Goal: Transaction & Acquisition: Purchase product/service

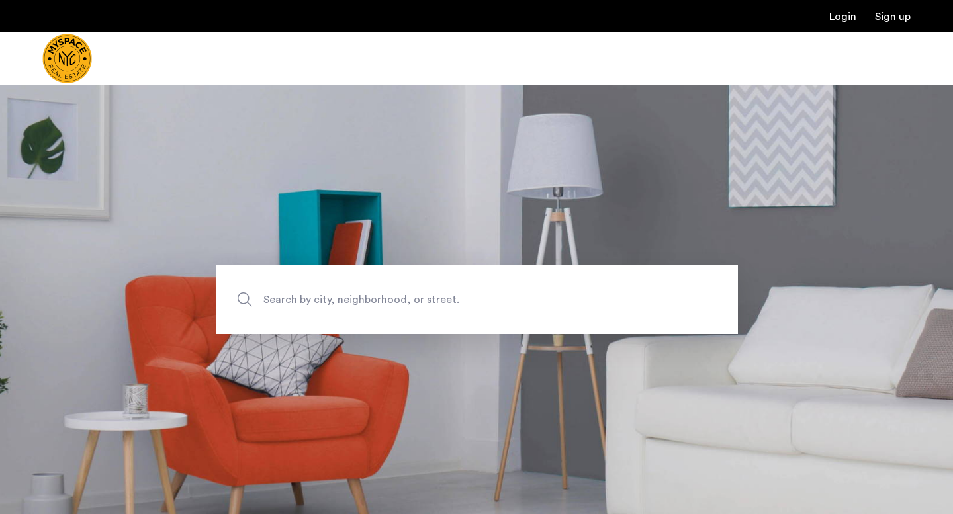
click at [340, 297] on span "Search by city, neighborhood, or street." at bounding box center [447, 300] width 366 height 18
click at [340, 297] on input "Search by city, neighborhood, or street." at bounding box center [477, 300] width 522 height 69
type input "**********"
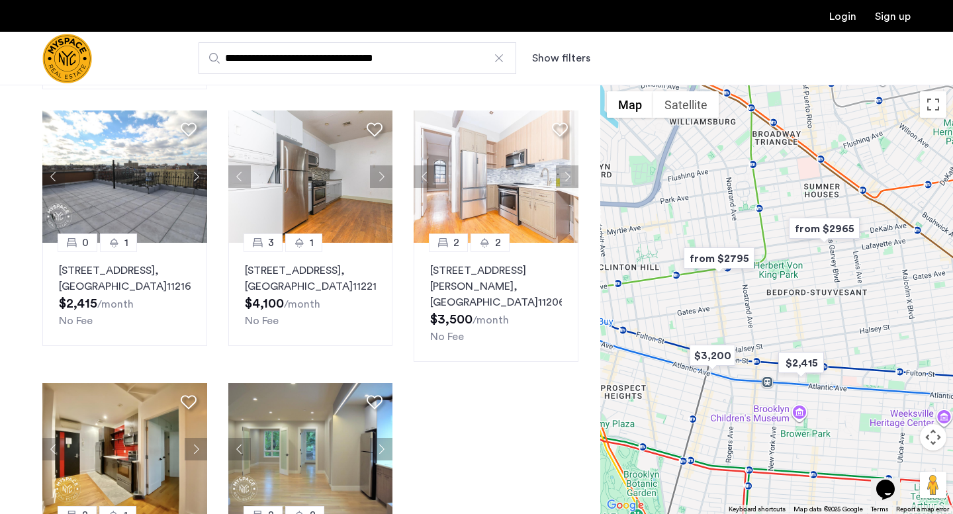
scroll to position [656, 0]
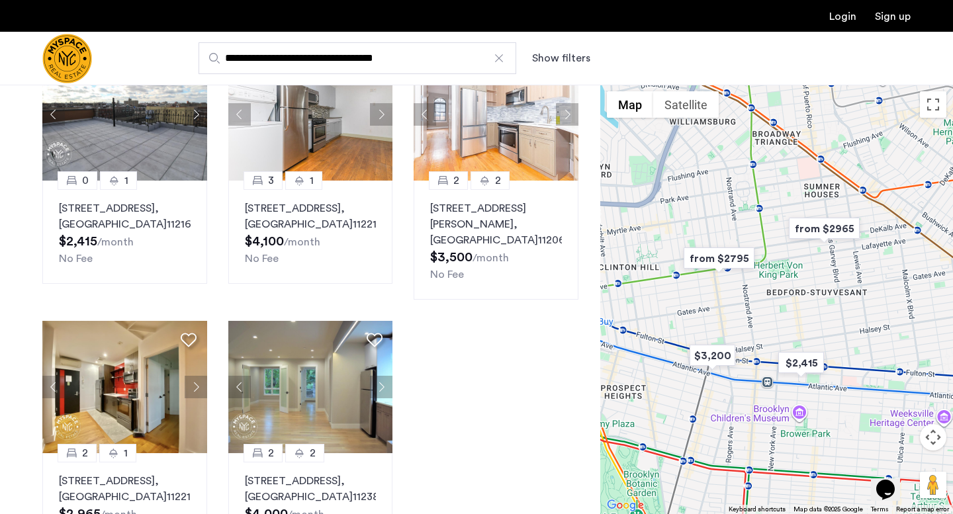
click at [469, 387] on div "2 1 372 Kosciuszko Street, Unit 212, Brooklyn , NY 11221 $3,395 /month No Fee T…" at bounding box center [311, 37] width 558 height 1059
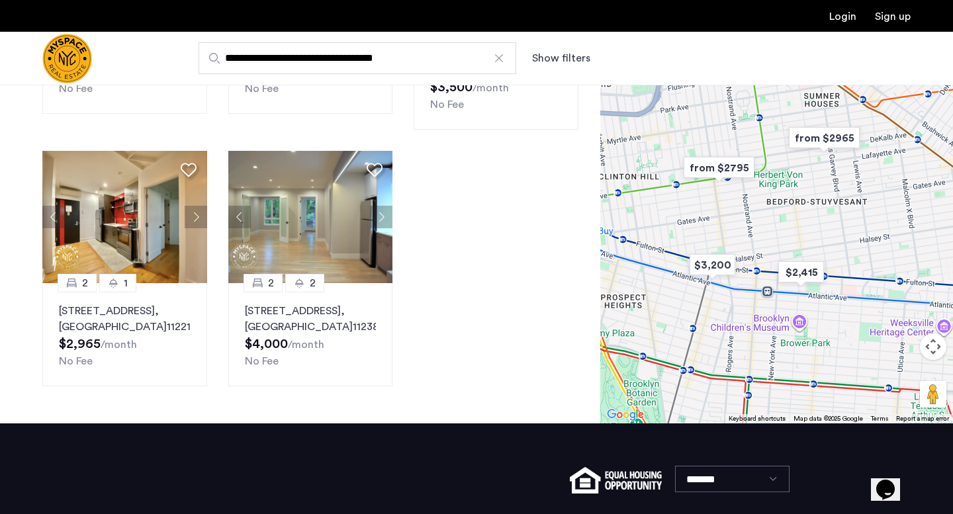
scroll to position [828, 0]
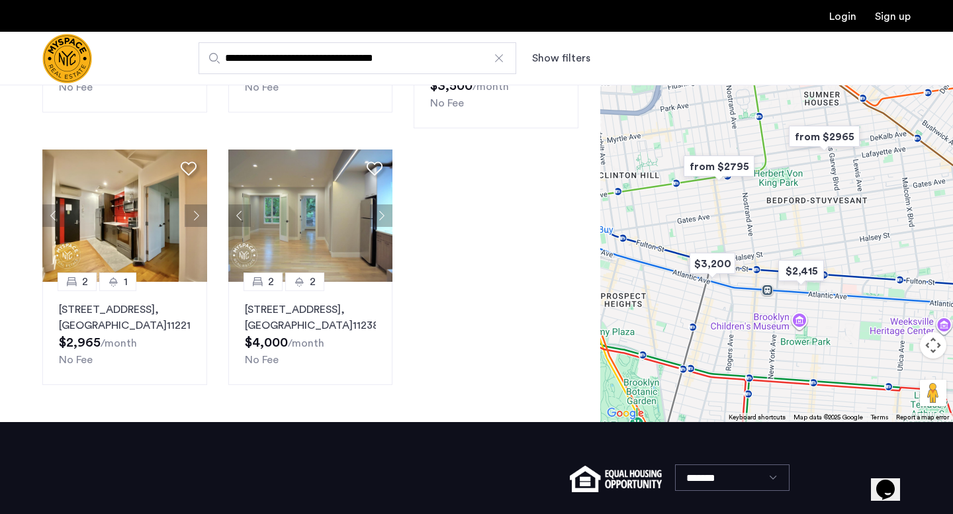
click at [379, 53] on input "**********" at bounding box center [358, 58] width 318 height 32
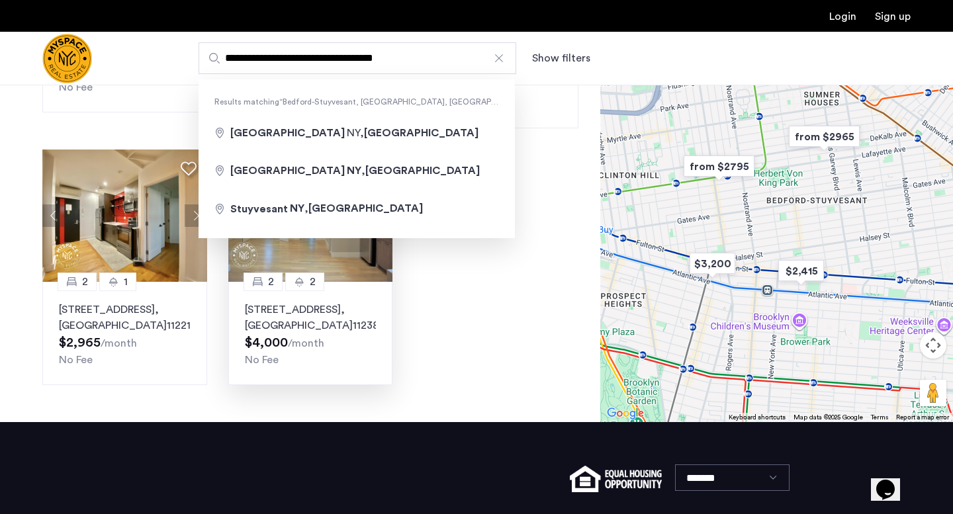
type input "**********"
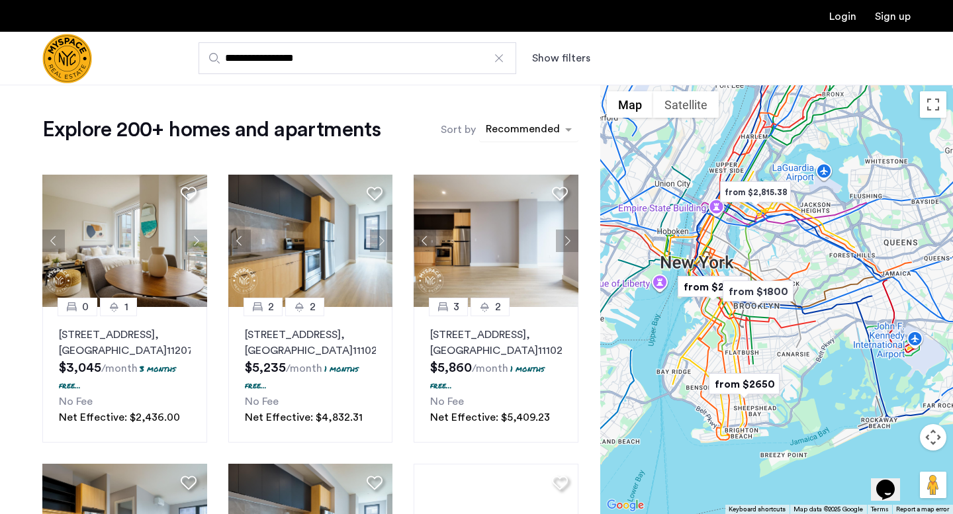
click at [538, 130] on div "sort-apartment" at bounding box center [523, 131] width 78 height 18
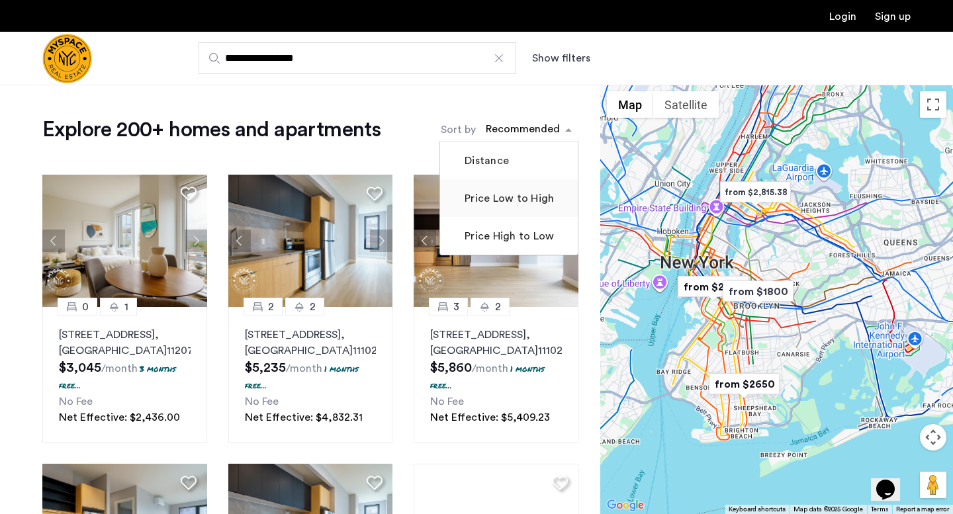
click at [532, 204] on label "Price Low to High" at bounding box center [508, 199] width 92 height 16
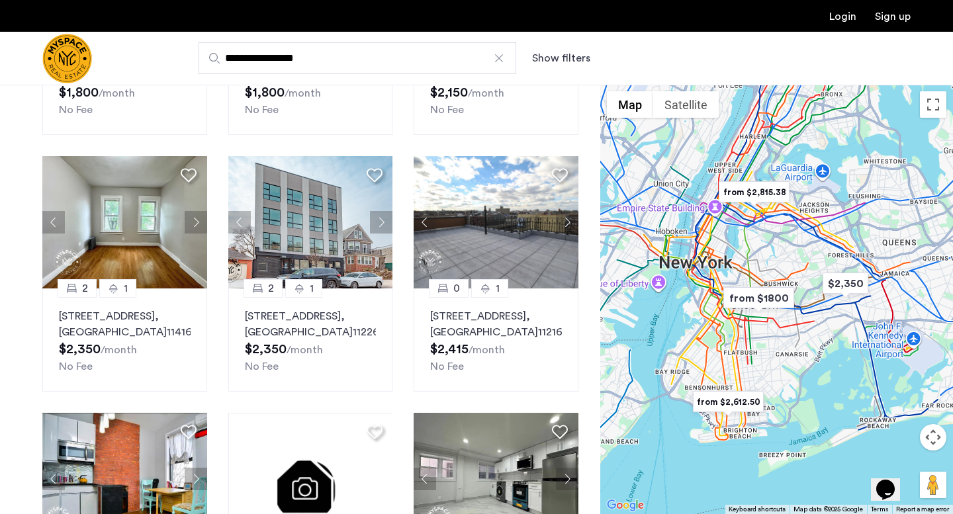
scroll to position [279, 0]
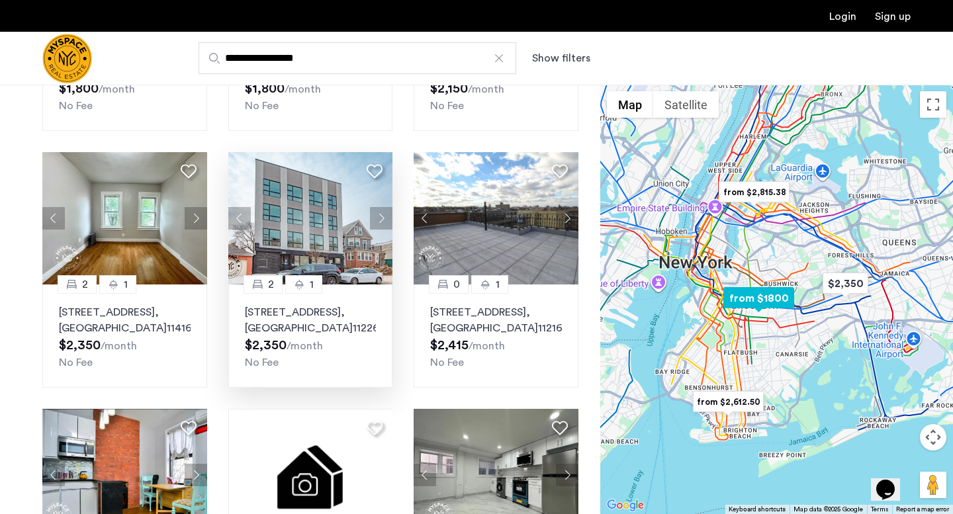
click at [312, 336] on p "282 E 32nd St, Unit 4C, Brooklyn , NY 11226" at bounding box center [311, 321] width 132 height 32
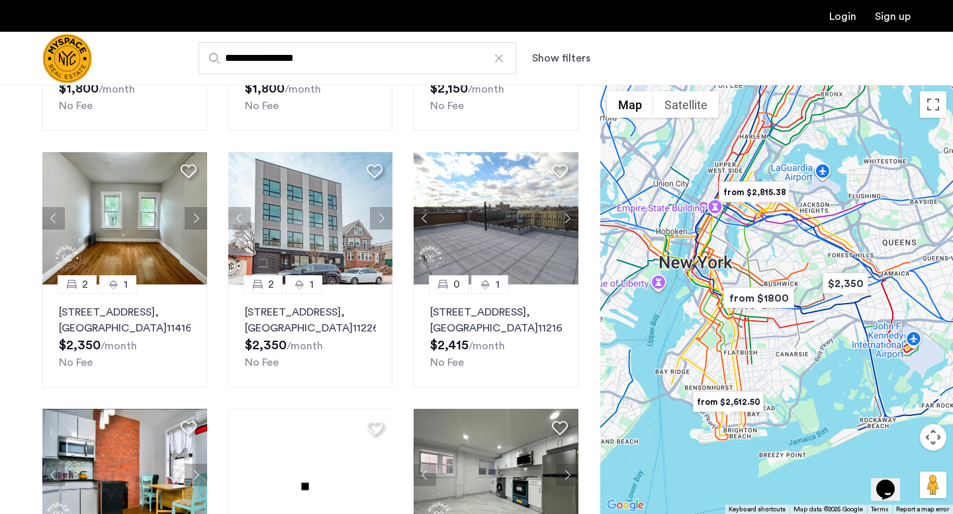
click at [19, 362] on div "Explore 200+ homes and apartments Sort by Recommended × Price Low to High 1 1 9…" at bounding box center [300, 401] width 601 height 1192
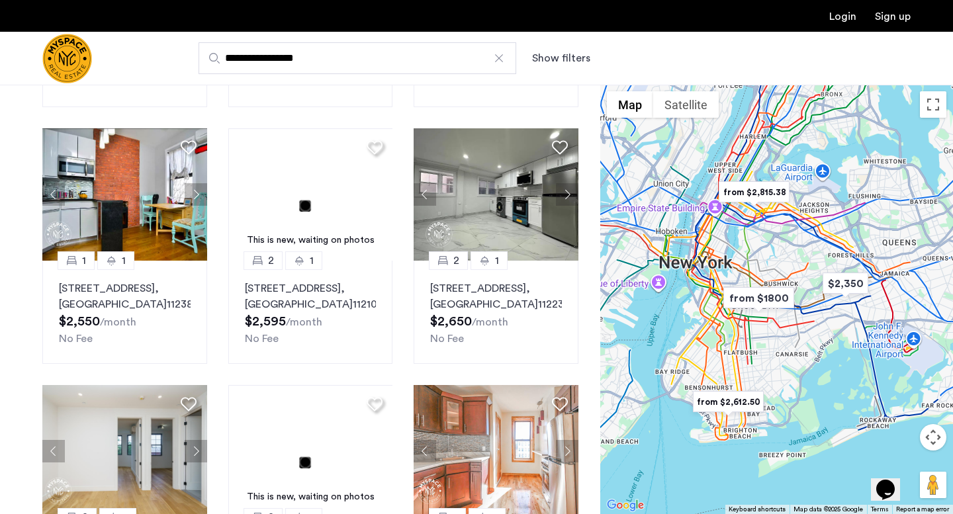
scroll to position [560, 0]
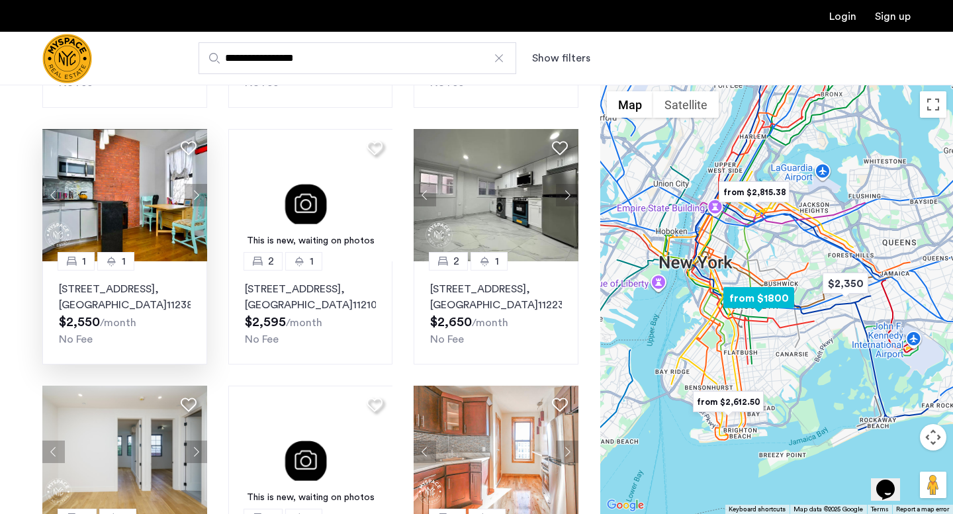
click at [116, 311] on span ", [GEOGRAPHIC_DATA]" at bounding box center [113, 297] width 108 height 26
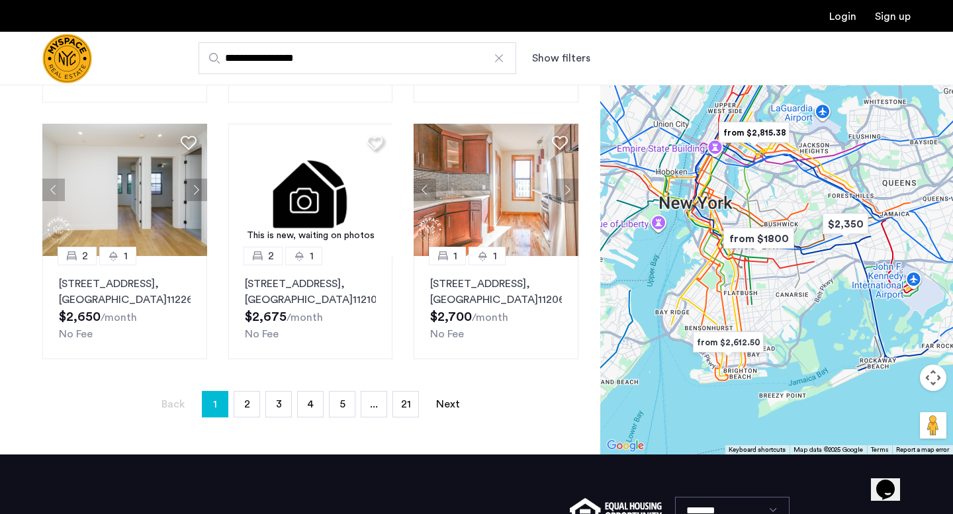
scroll to position [828, 0]
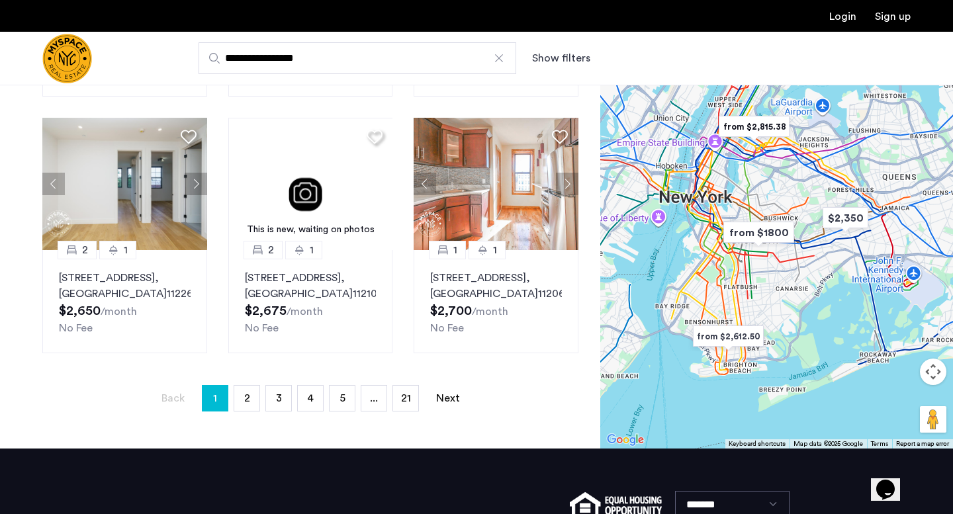
click at [243, 411] on link "page 2" at bounding box center [246, 398] width 25 height 25
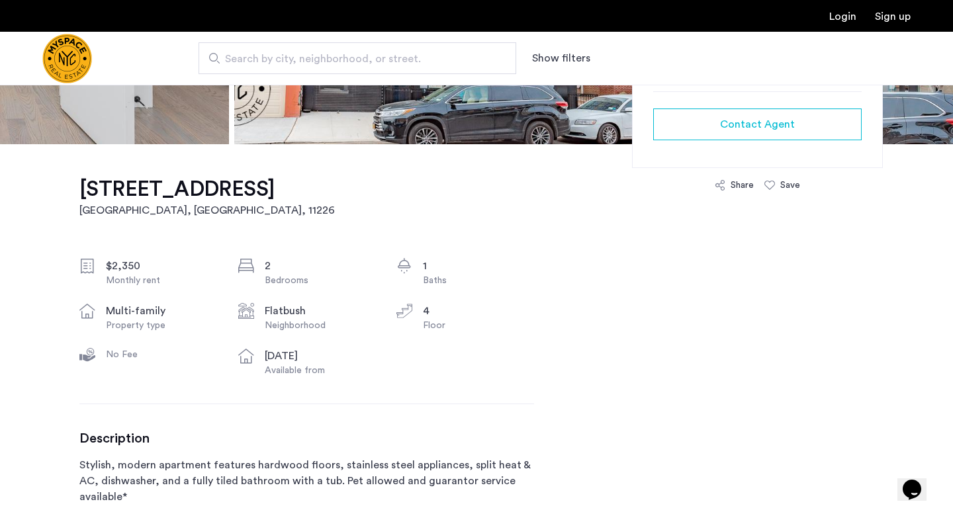
scroll to position [343, 0]
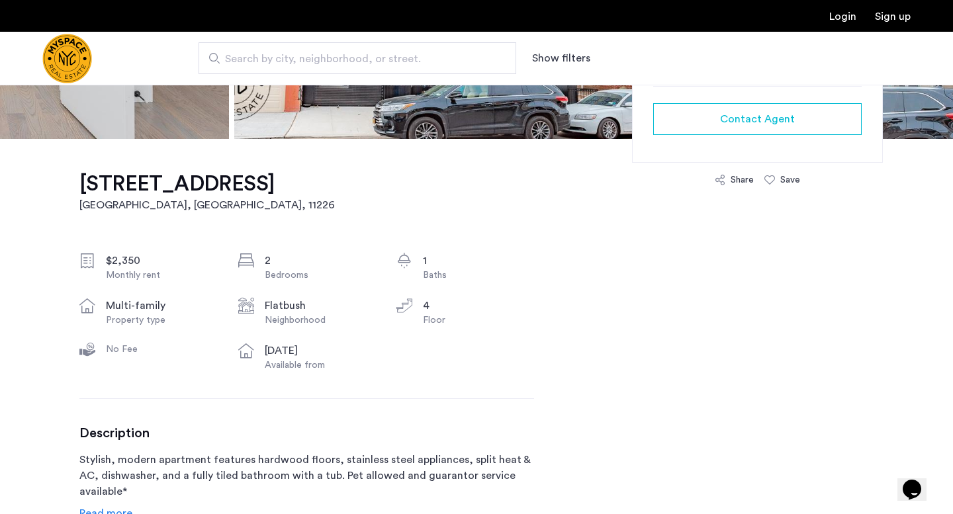
click at [495, 306] on div "4" at bounding box center [478, 306] width 111 height 16
click at [518, 289] on div "$2,350 Monthly rent 2 Bedrooms 1 Baths multi-family Property type Flatbush Neig…" at bounding box center [306, 312] width 455 height 119
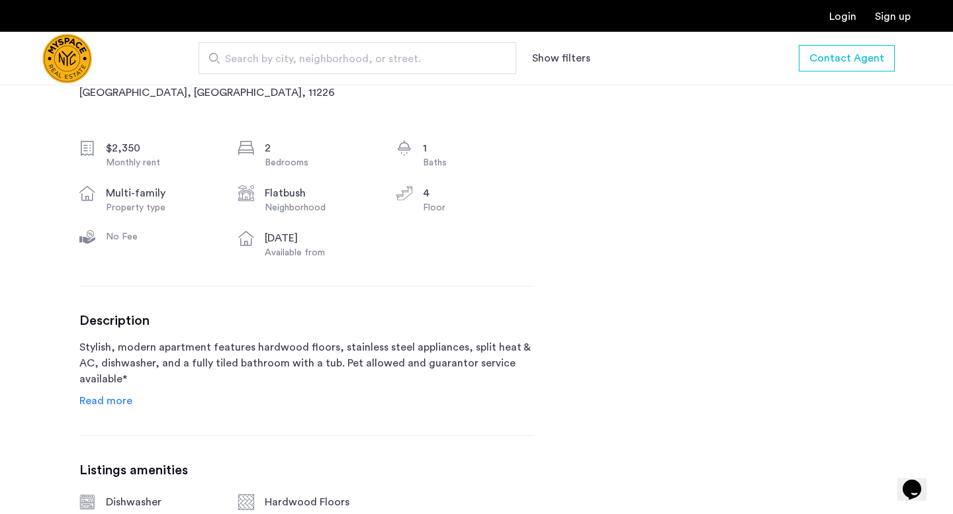
scroll to position [460, 0]
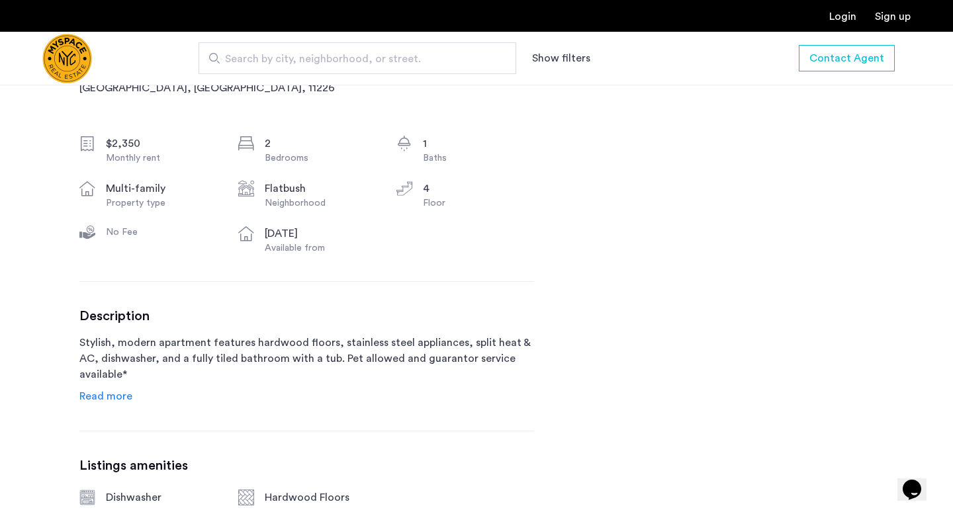
click at [532, 231] on div "$2,350 Monthly rent 2 Bedrooms 1 Baths multi-family Property type Flatbush Neig…" at bounding box center [306, 195] width 455 height 119
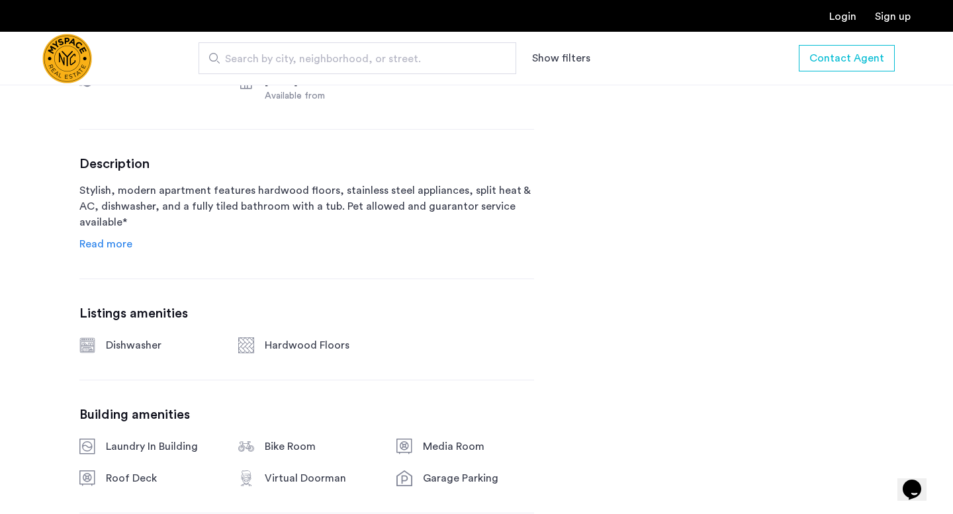
scroll to position [613, 0]
click at [121, 240] on span "Read more" at bounding box center [105, 243] width 53 height 11
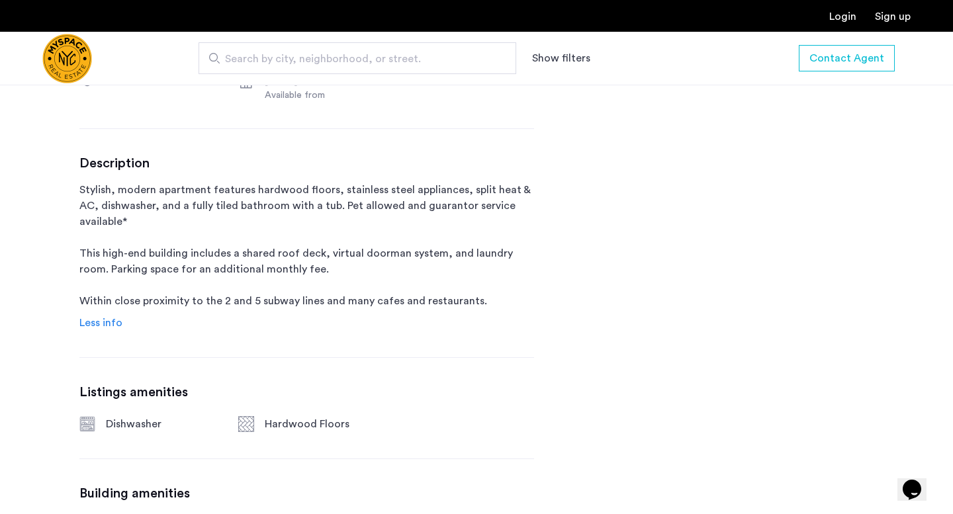
click at [467, 236] on p "Stylish, modern apartment features hardwood floors, stainless steel appliances,…" at bounding box center [306, 245] width 455 height 127
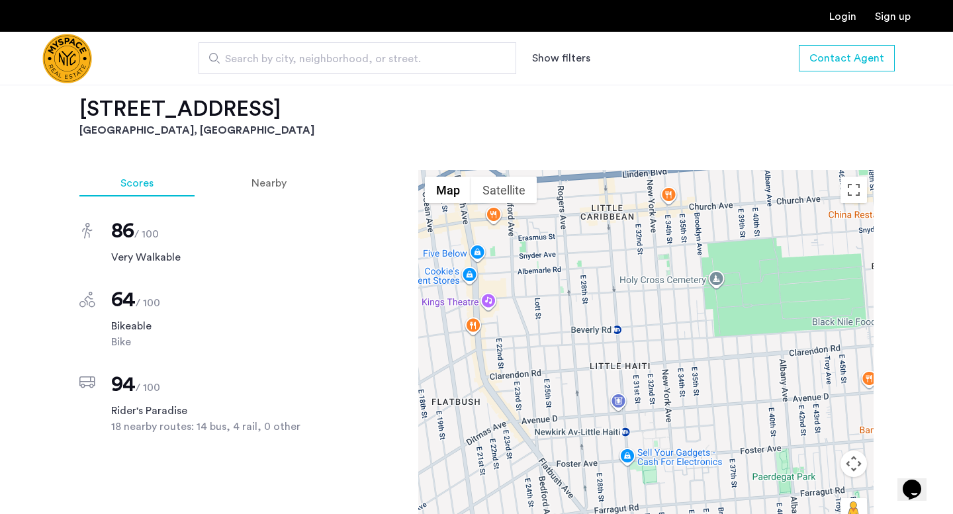
scroll to position [1163, 0]
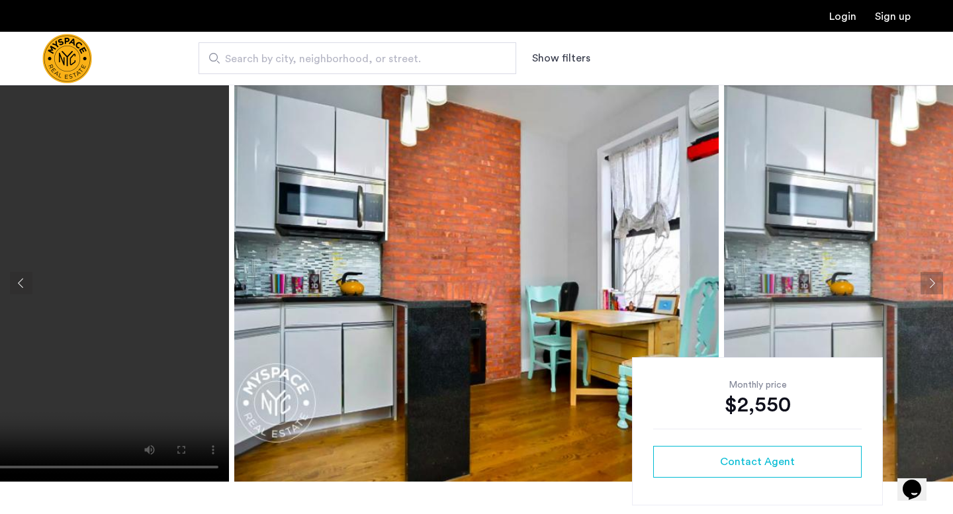
click at [926, 281] on button "Next apartment" at bounding box center [932, 283] width 23 height 23
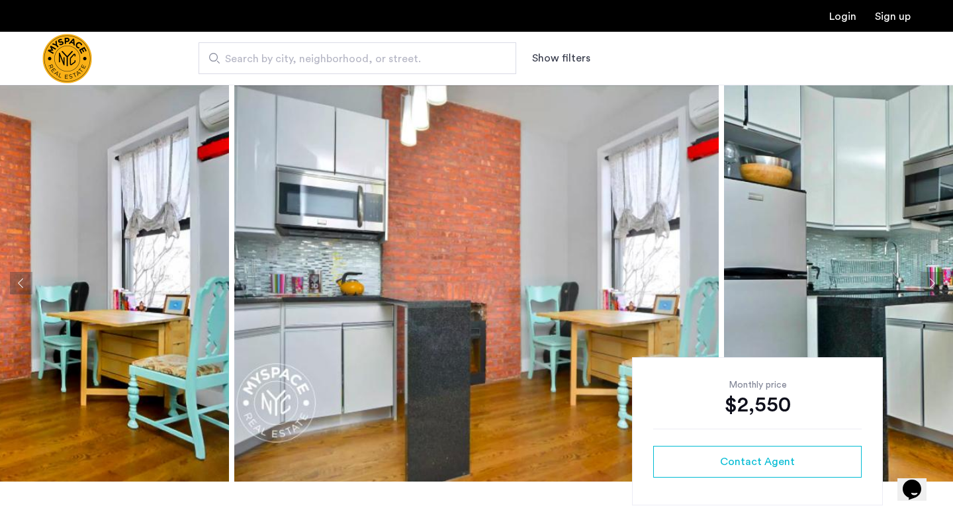
click at [926, 281] on button "Next apartment" at bounding box center [932, 283] width 23 height 23
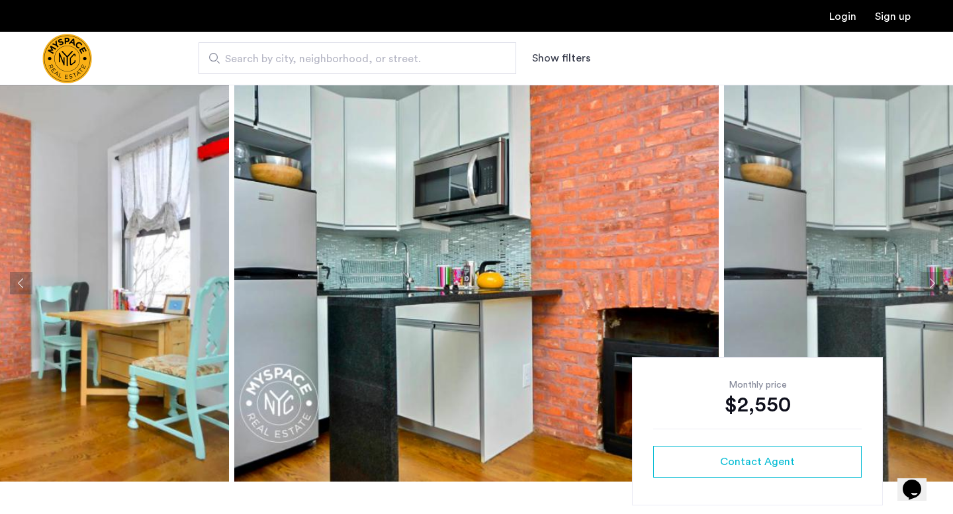
click at [926, 281] on button "Next apartment" at bounding box center [932, 283] width 23 height 23
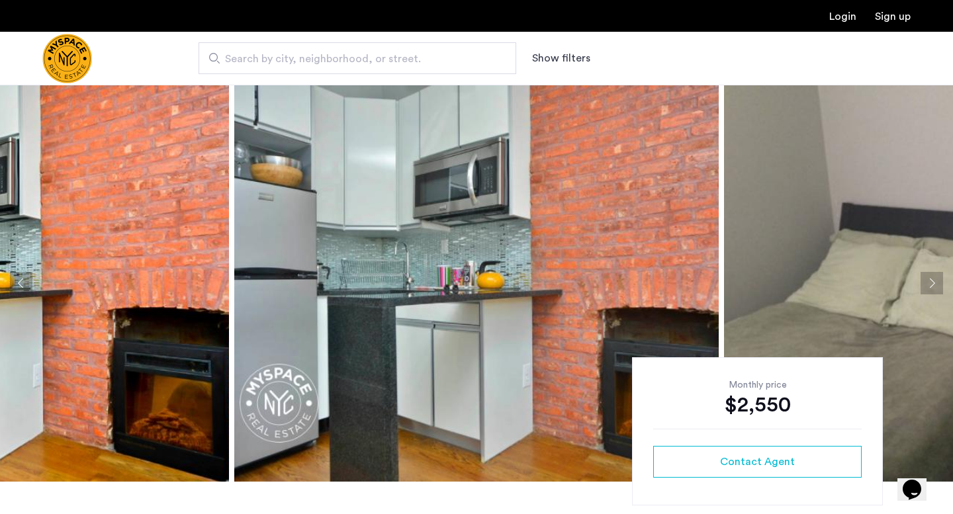
click at [926, 281] on button "Next apartment" at bounding box center [932, 283] width 23 height 23
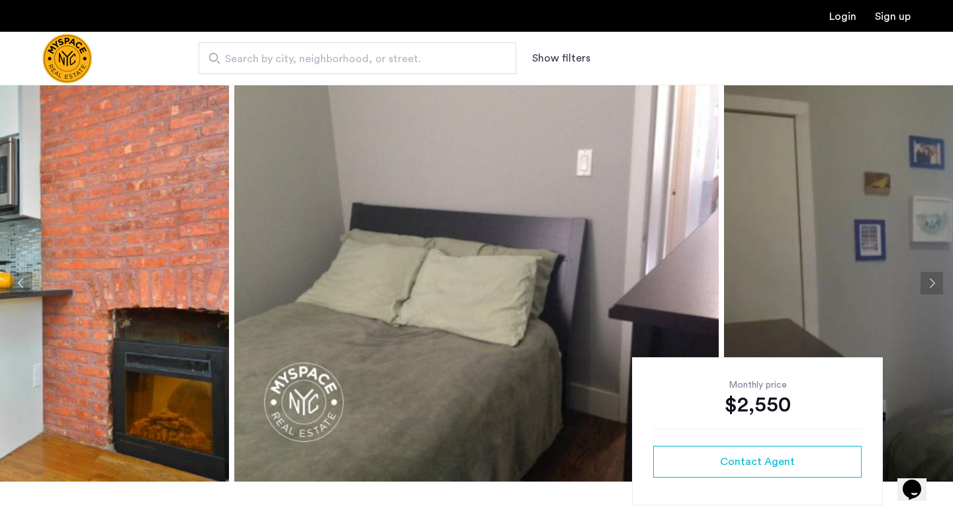
click at [926, 281] on button "Next apartment" at bounding box center [932, 283] width 23 height 23
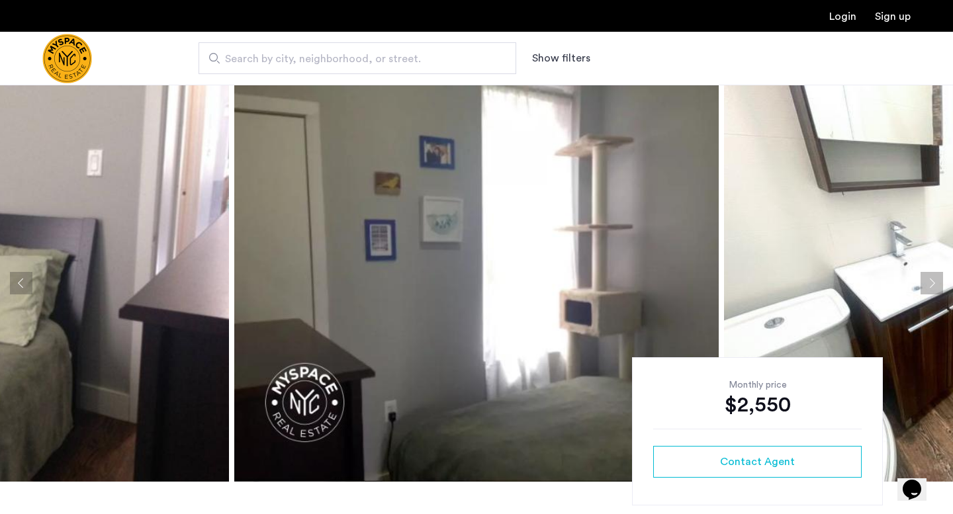
click at [926, 281] on button "Next apartment" at bounding box center [932, 283] width 23 height 23
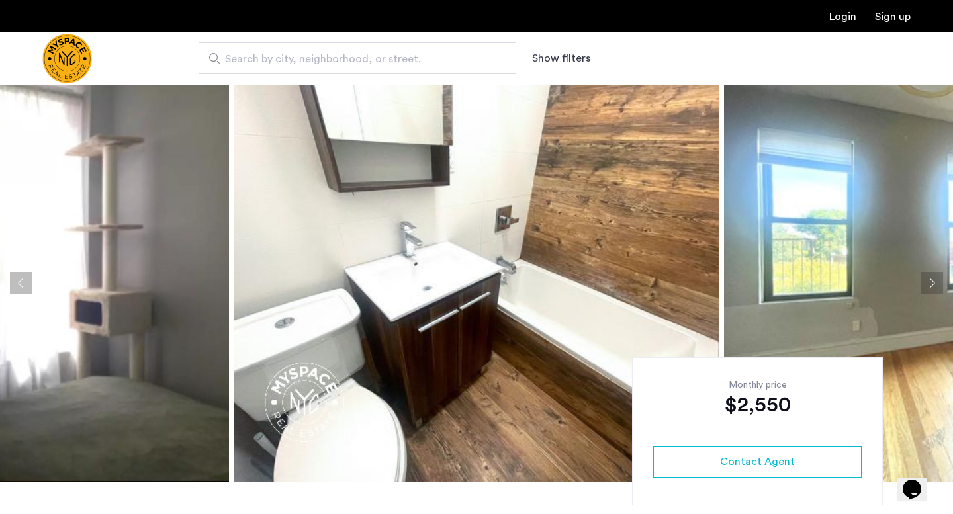
click at [926, 281] on button "Next apartment" at bounding box center [932, 283] width 23 height 23
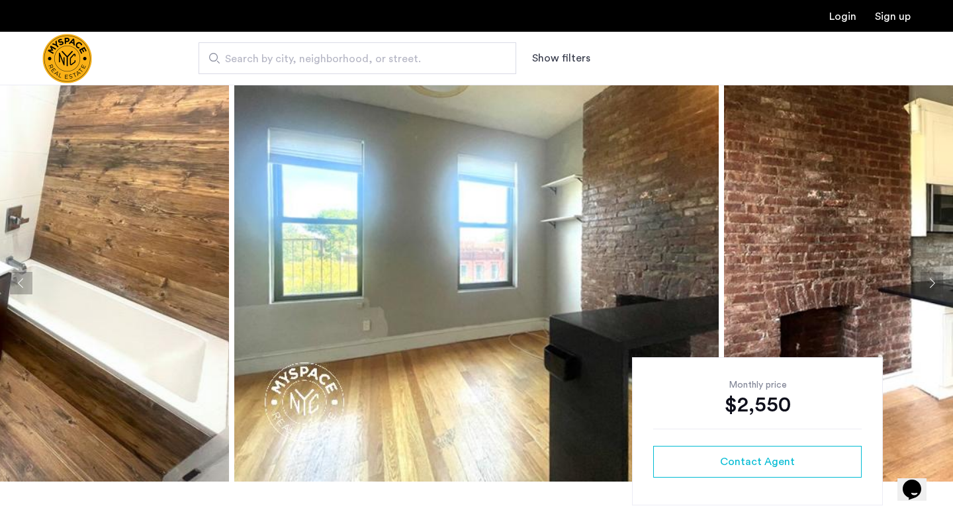
click at [926, 281] on button "Next apartment" at bounding box center [932, 283] width 23 height 23
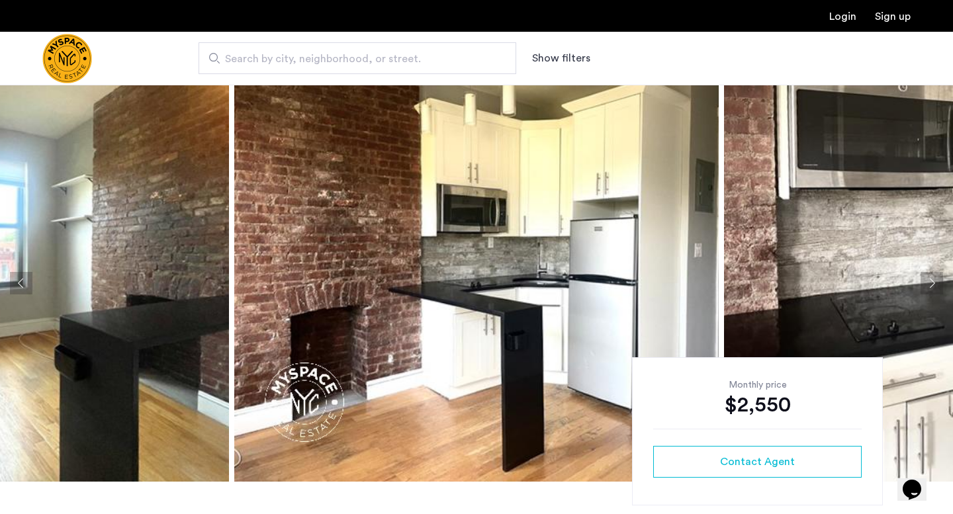
click at [19, 283] on button "Previous apartment" at bounding box center [21, 283] width 23 height 23
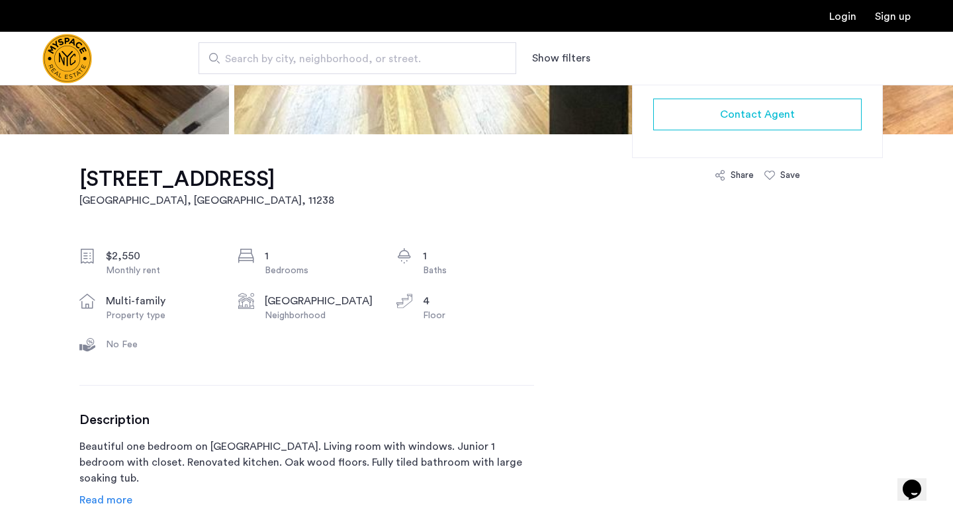
scroll to position [351, 0]
